Goal: Navigation & Orientation: Find specific page/section

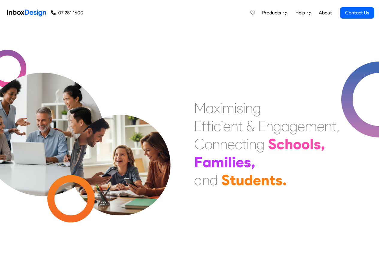
click at [269, 13] on span "Products" at bounding box center [272, 12] width 21 height 7
click at [271, 13] on span "Products" at bounding box center [272, 12] width 21 height 7
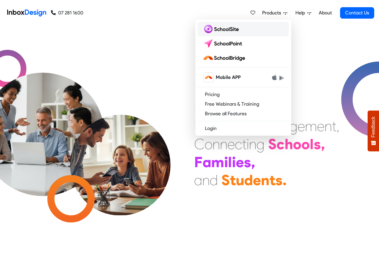
click at [218, 30] on img at bounding box center [222, 29] width 39 height 10
